Goal: Transaction & Acquisition: Purchase product/service

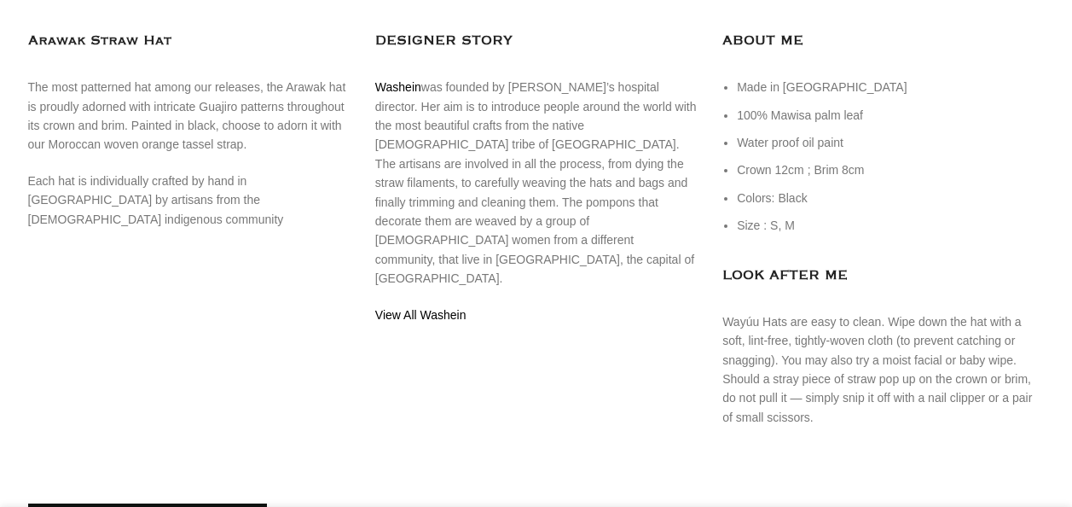
scroll to position [0, 359]
drag, startPoint x: 114, startPoint y: 223, endPoint x: 157, endPoint y: 226, distance: 42.8
click at [157, 226] on p "Each hat is individually crafted by hand in Colombia by artisans from the Wayuu…" at bounding box center [188, 199] width 321 height 57
copy p "Wayuu"
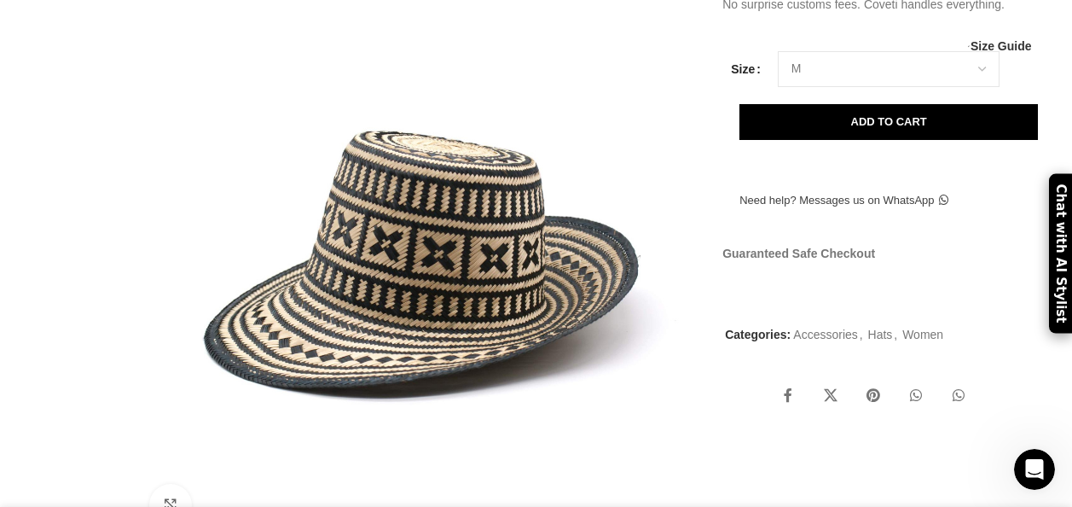
scroll to position [0, 718]
click at [980, 87] on select "Choose an option M S" at bounding box center [889, 69] width 222 height 36
click at [778, 87] on select "Choose an option M S" at bounding box center [889, 69] width 222 height 36
click at [856, 87] on select "Choose an option M S" at bounding box center [889, 69] width 222 height 36
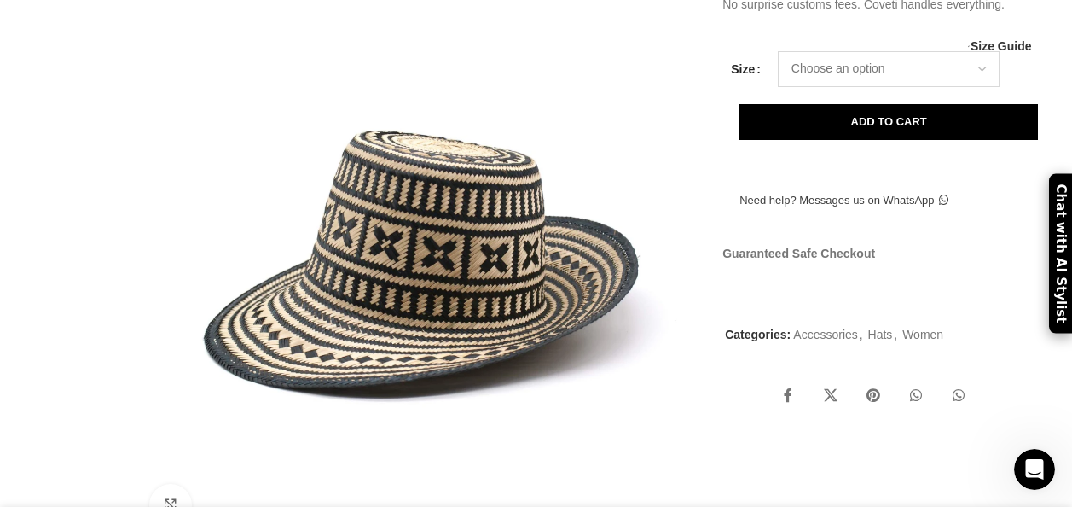
select select "m"
click at [778, 87] on select "Choose an option M S" at bounding box center [889, 69] width 222 height 36
click at [970, 51] on div "Hat Size Guide Standard UK US France ITEM YE 10 6 38 42 YE 12 8 40 44 M / L 12" at bounding box center [883, 45] width 296 height 12
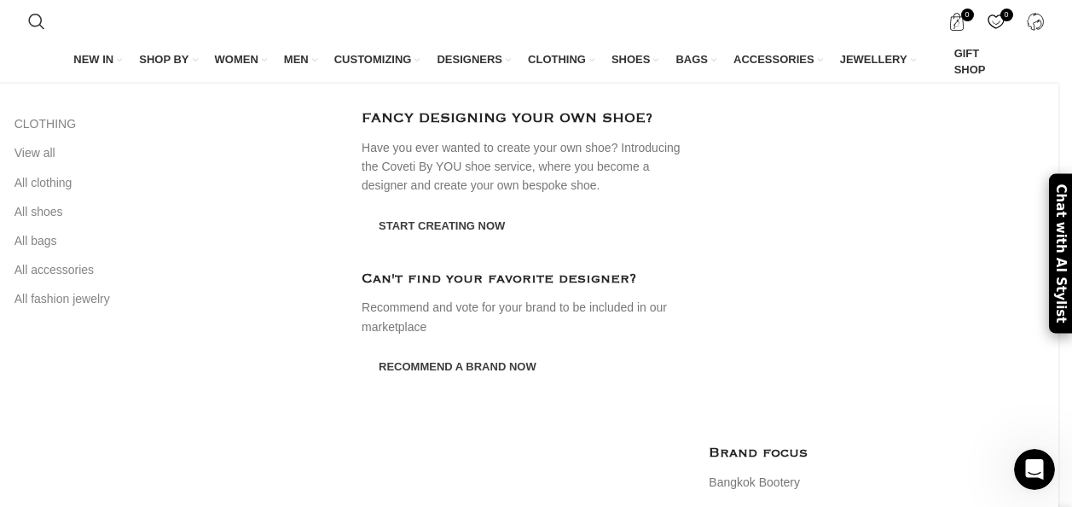
scroll to position [0, 1256]
click at [302, 61] on span "MEN" at bounding box center [296, 59] width 25 height 15
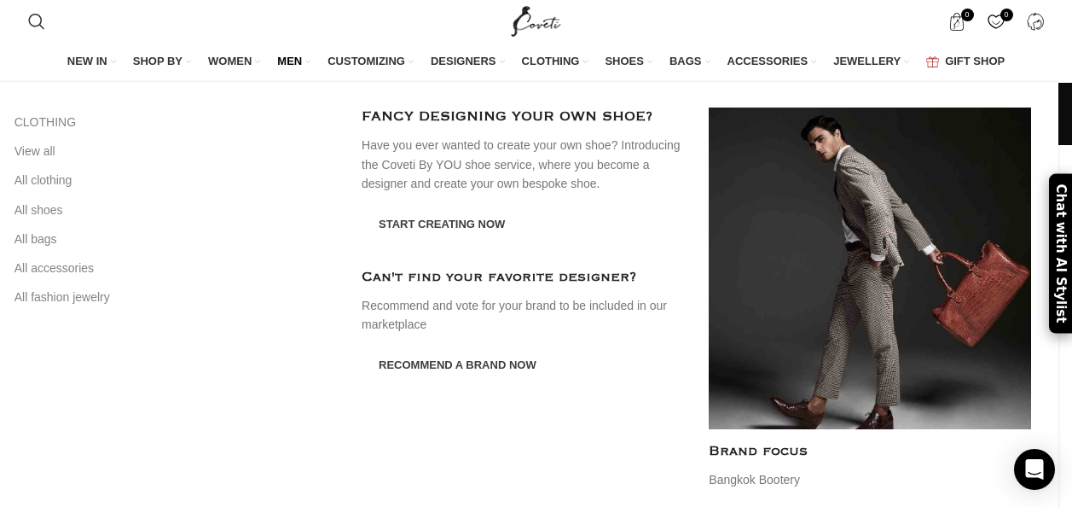
click at [292, 67] on span "MEN" at bounding box center [289, 61] width 25 height 15
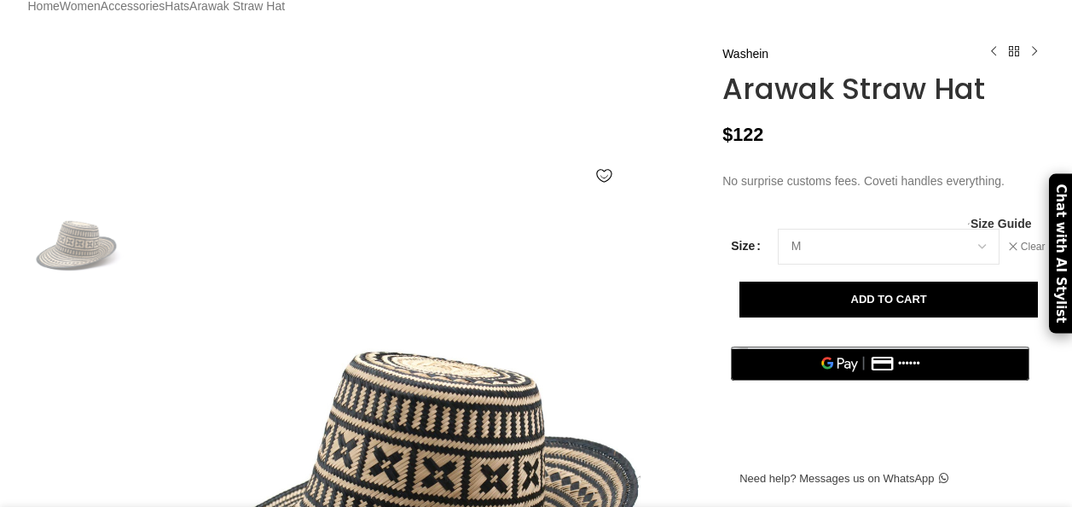
scroll to position [216, 0]
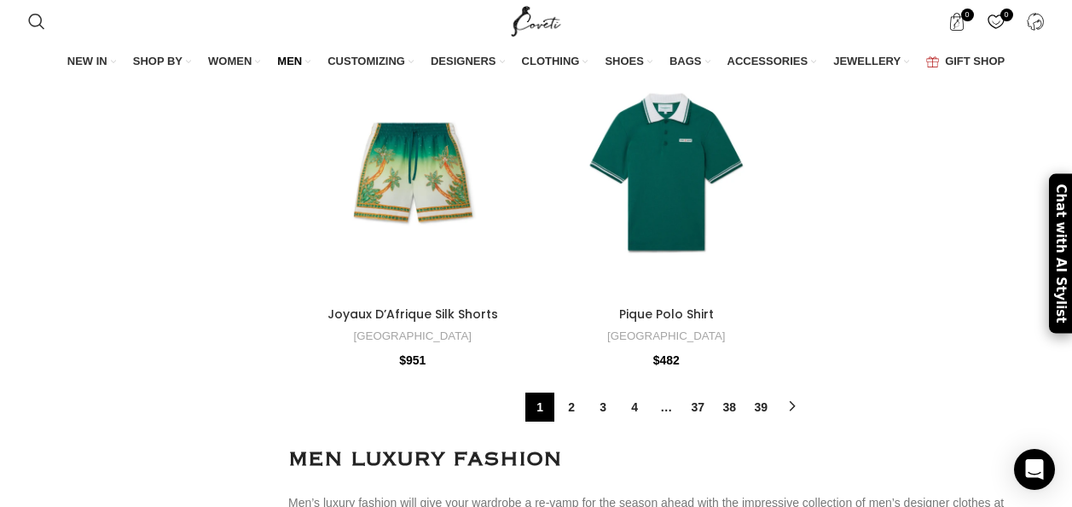
scroll to position [5989, 0]
click at [571, 391] on link "2" at bounding box center [571, 405] width 29 height 29
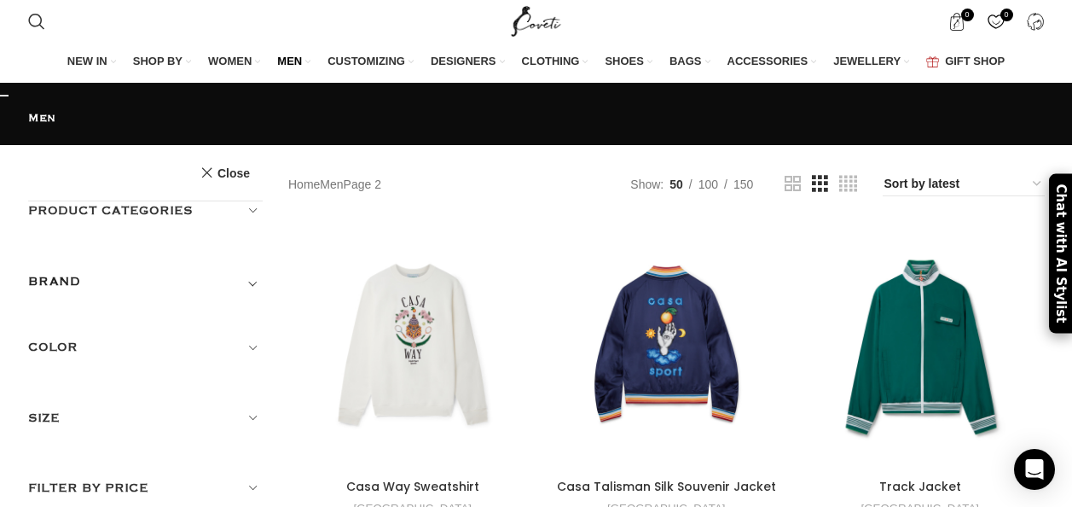
click at [252, 201] on h5 "Product categories" at bounding box center [145, 210] width 235 height 19
click at [0, 0] on link "Men Clothing" at bounding box center [0, 0] width 0 height 0
